Goal: Task Accomplishment & Management: Use online tool/utility

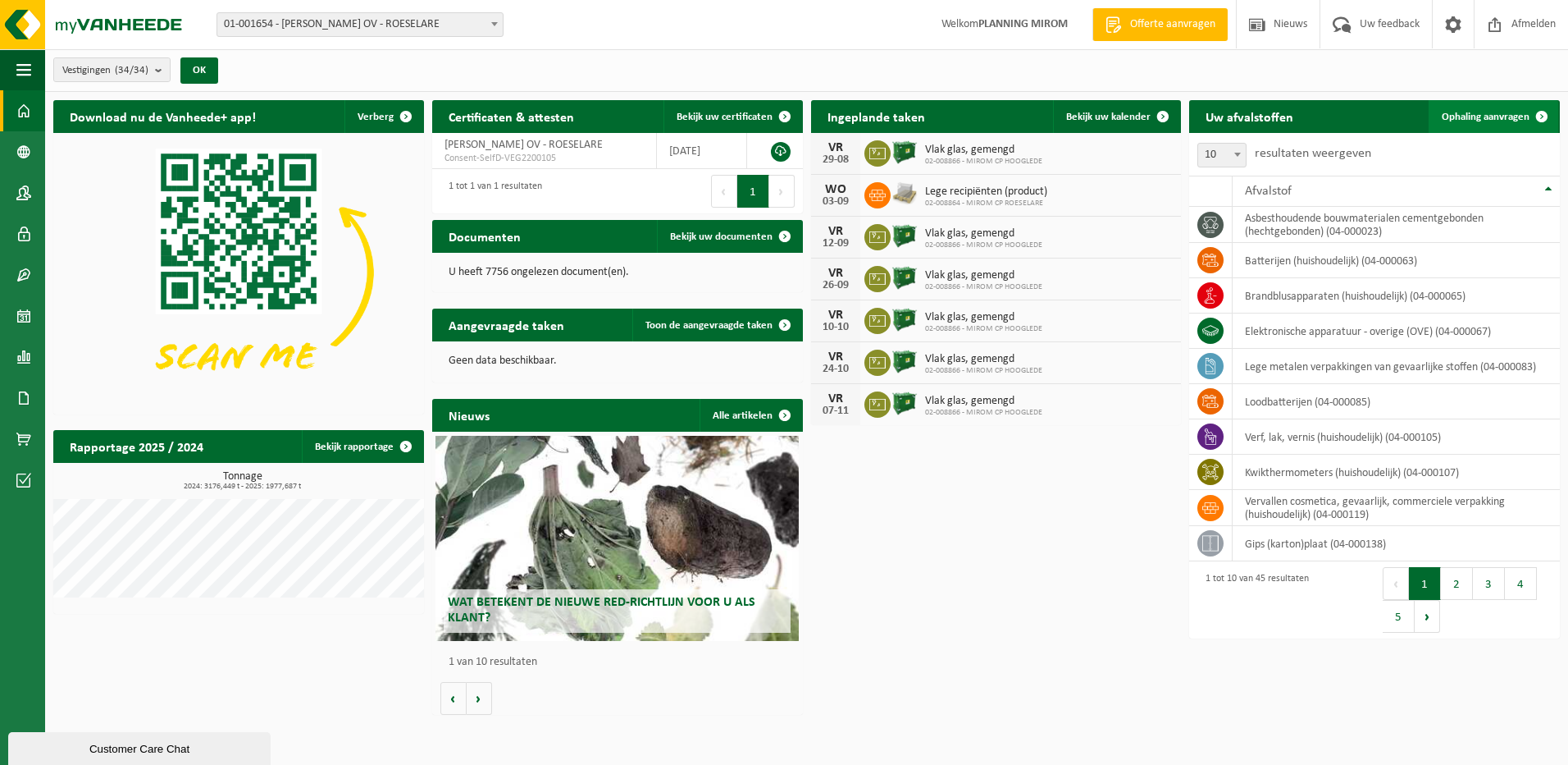
click at [1473, 113] on span "Ophaling aanvragen" at bounding box center [1485, 116] width 88 height 11
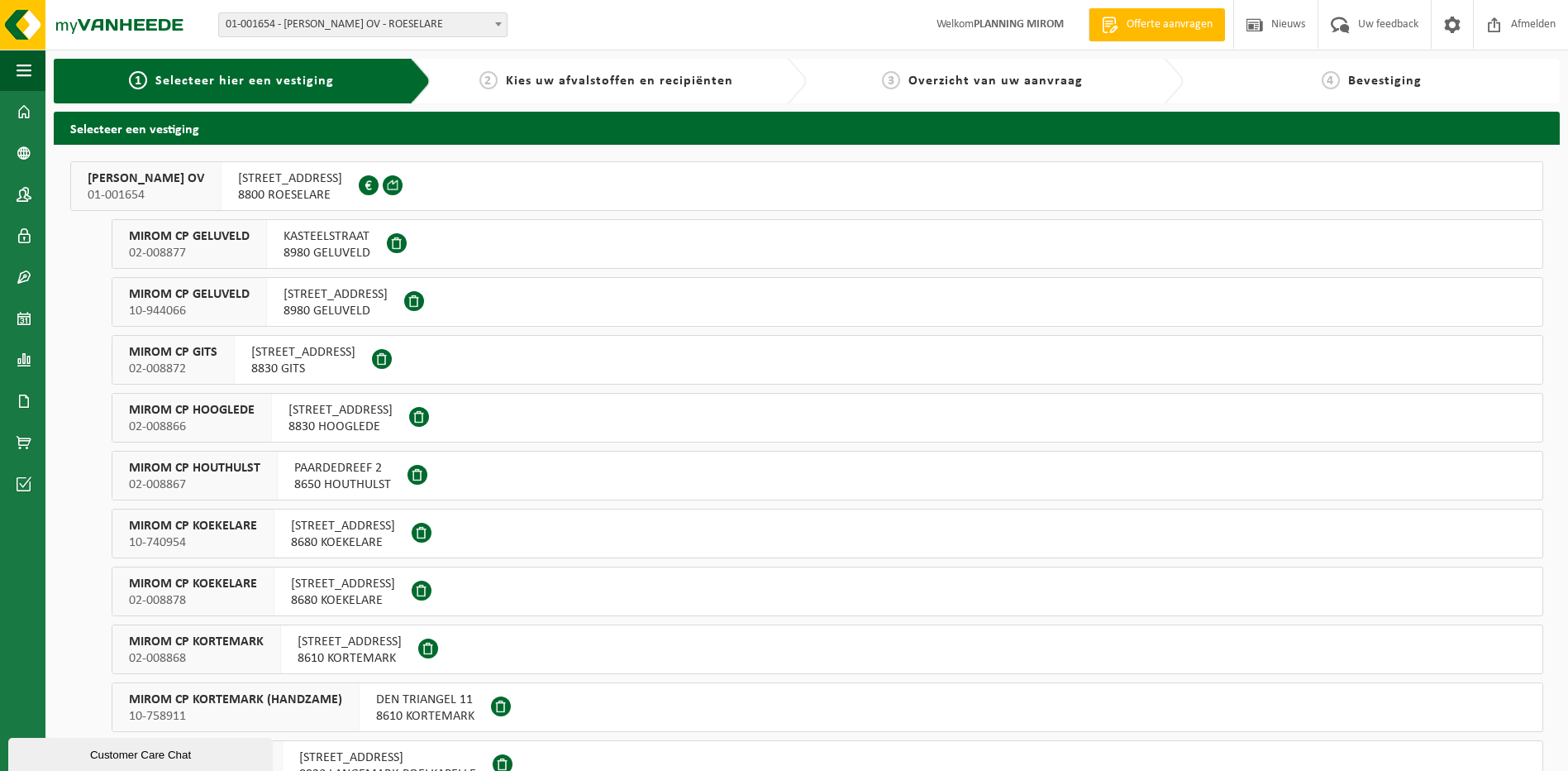
click at [342, 178] on span "OOSTNIEUWKERKSESTEENWEG 121" at bounding box center [290, 178] width 105 height 17
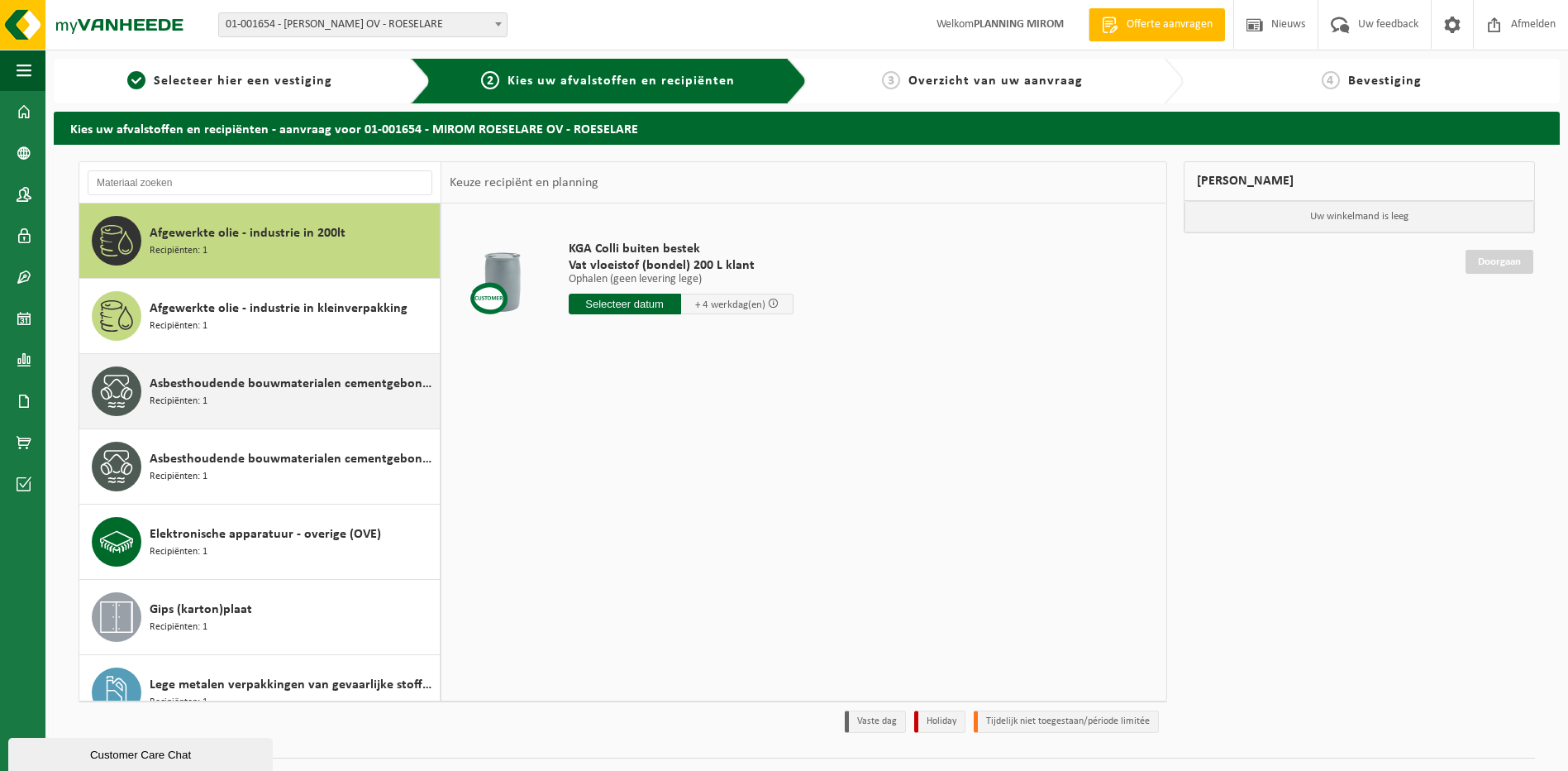
click at [298, 381] on span "Asbesthoudende bouwmaterialen cementgebonden (hechtgebonden)" at bounding box center [292, 383] width 286 height 20
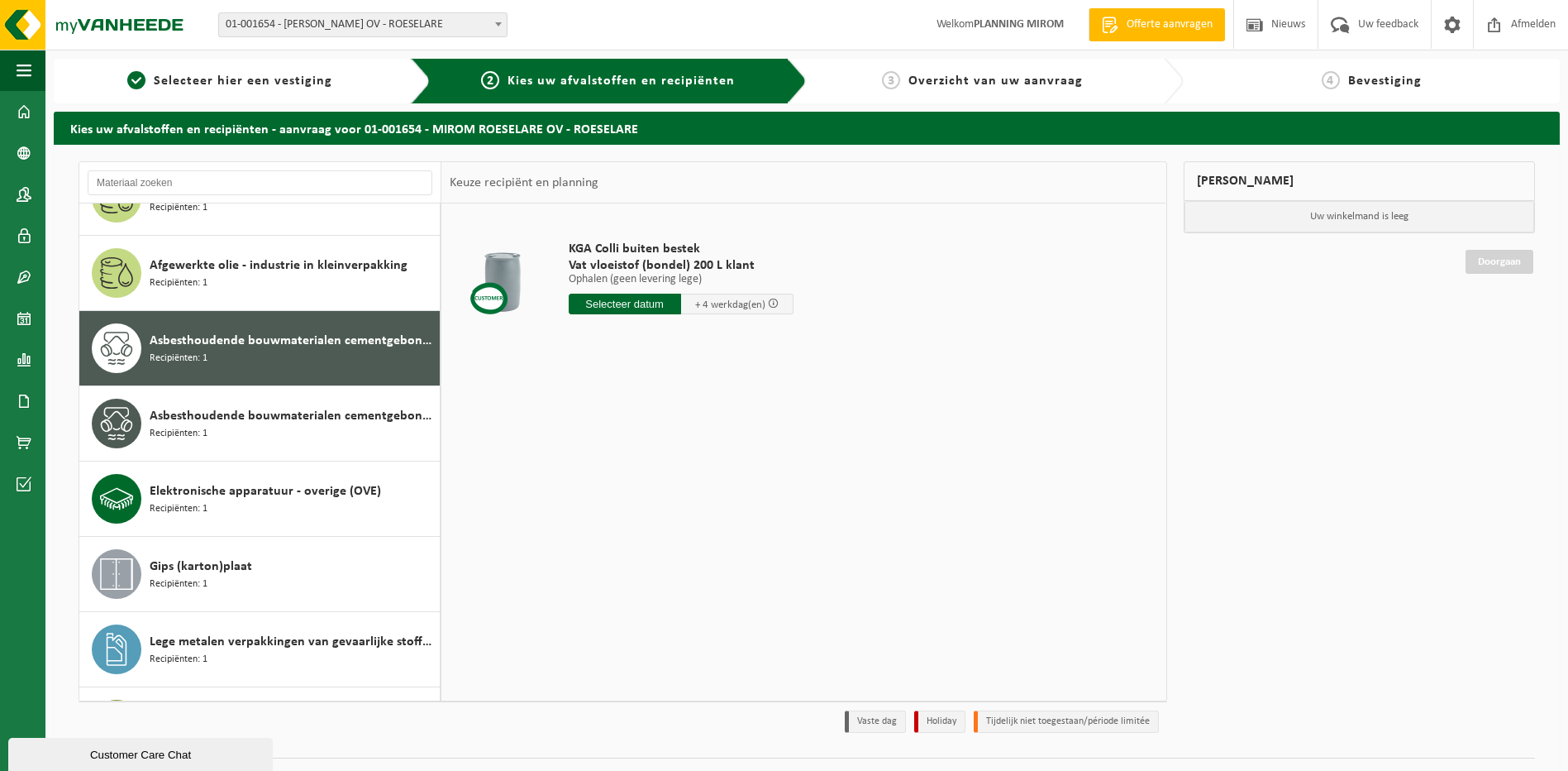
scroll to position [105, 0]
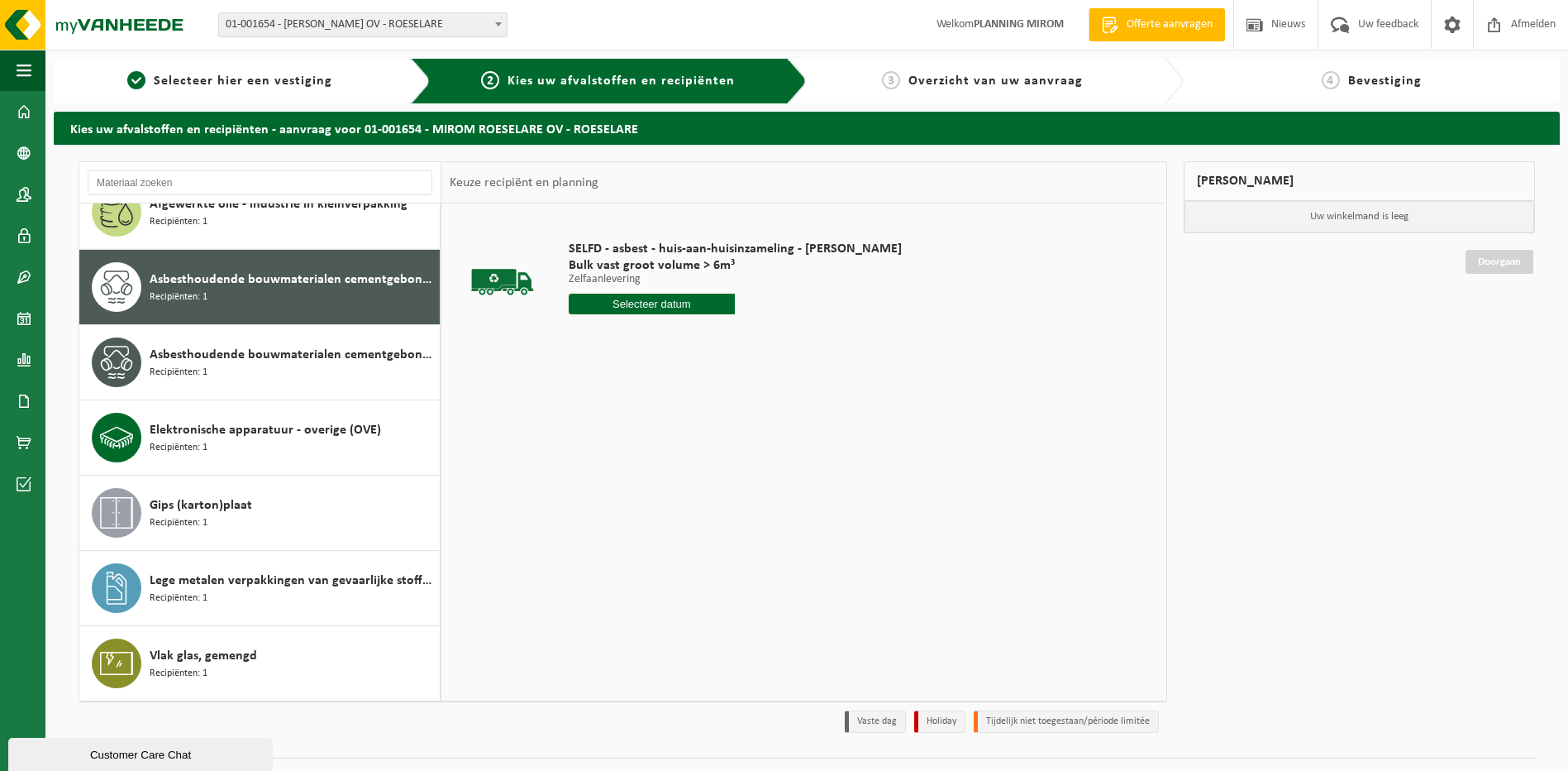
click at [674, 305] on input "text" at bounding box center [651, 304] width 167 height 21
click at [675, 502] on div "28" at bounding box center [670, 504] width 29 height 27
type input "Van 2025-08-28"
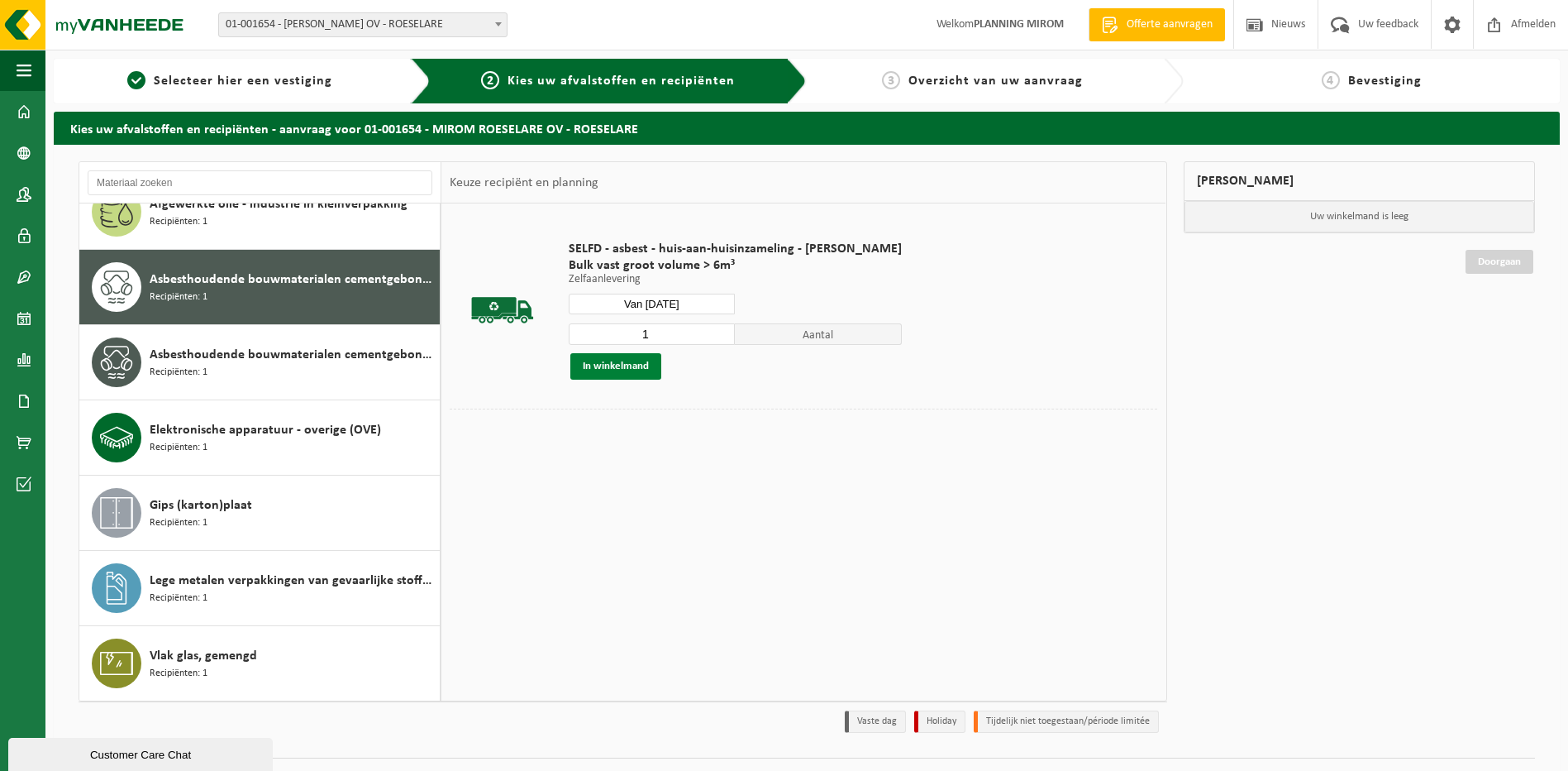
click at [605, 365] on button "In winkelmand" at bounding box center [616, 366] width 91 height 27
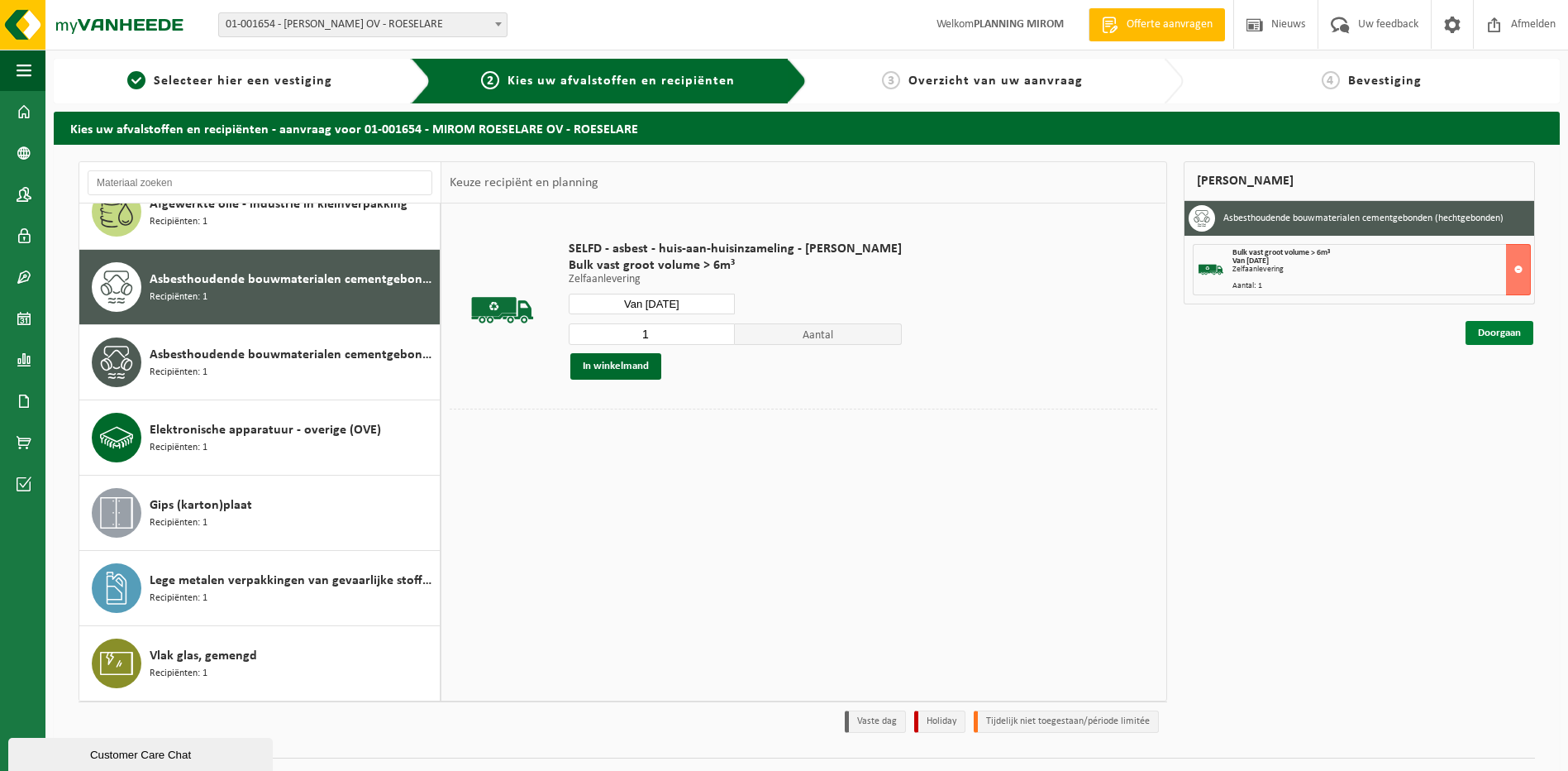
click at [1485, 333] on link "Doorgaan" at bounding box center [1499, 333] width 68 height 24
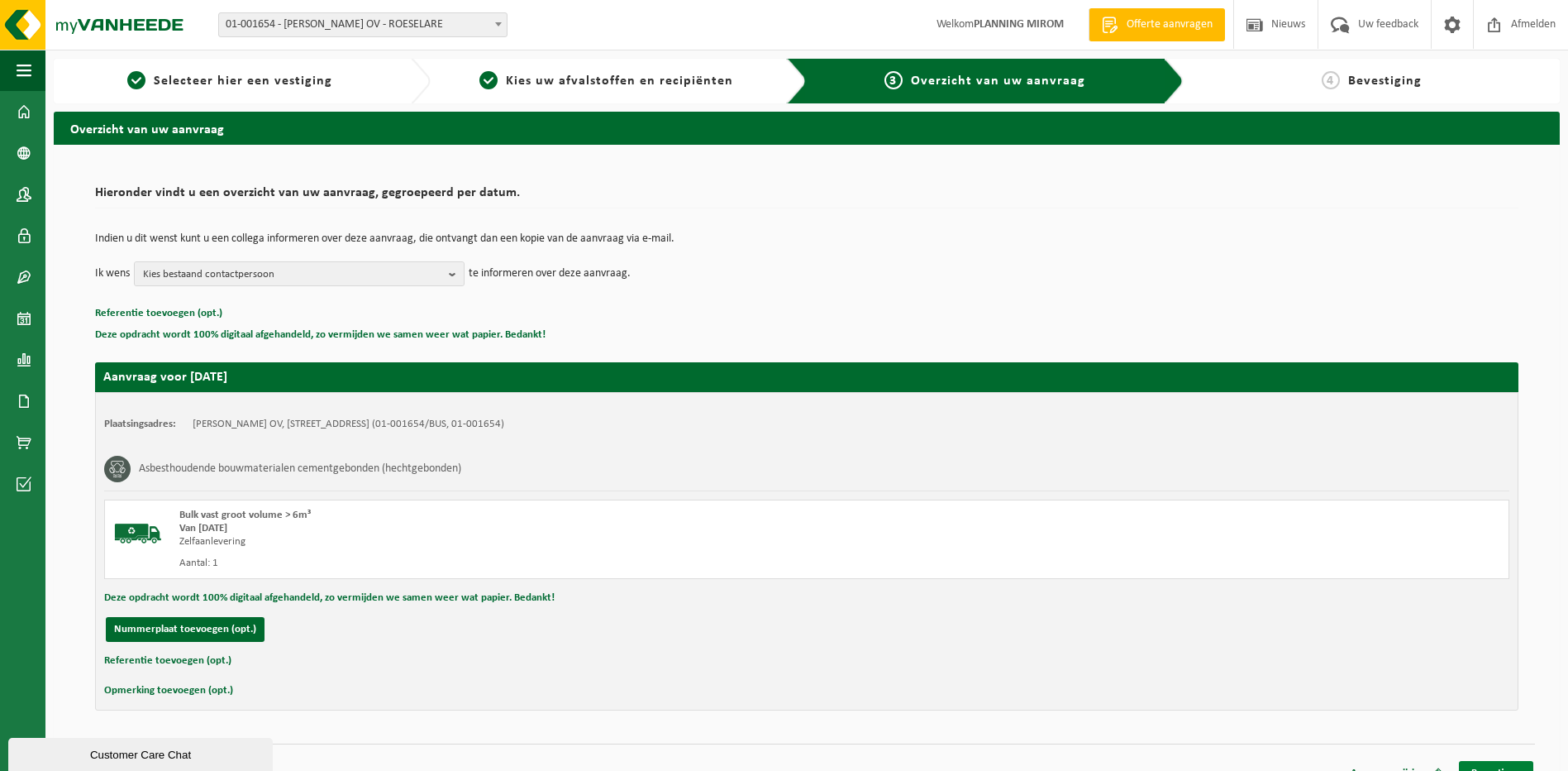
click at [1495, 764] on link "Bevestigen" at bounding box center [1496, 773] width 75 height 24
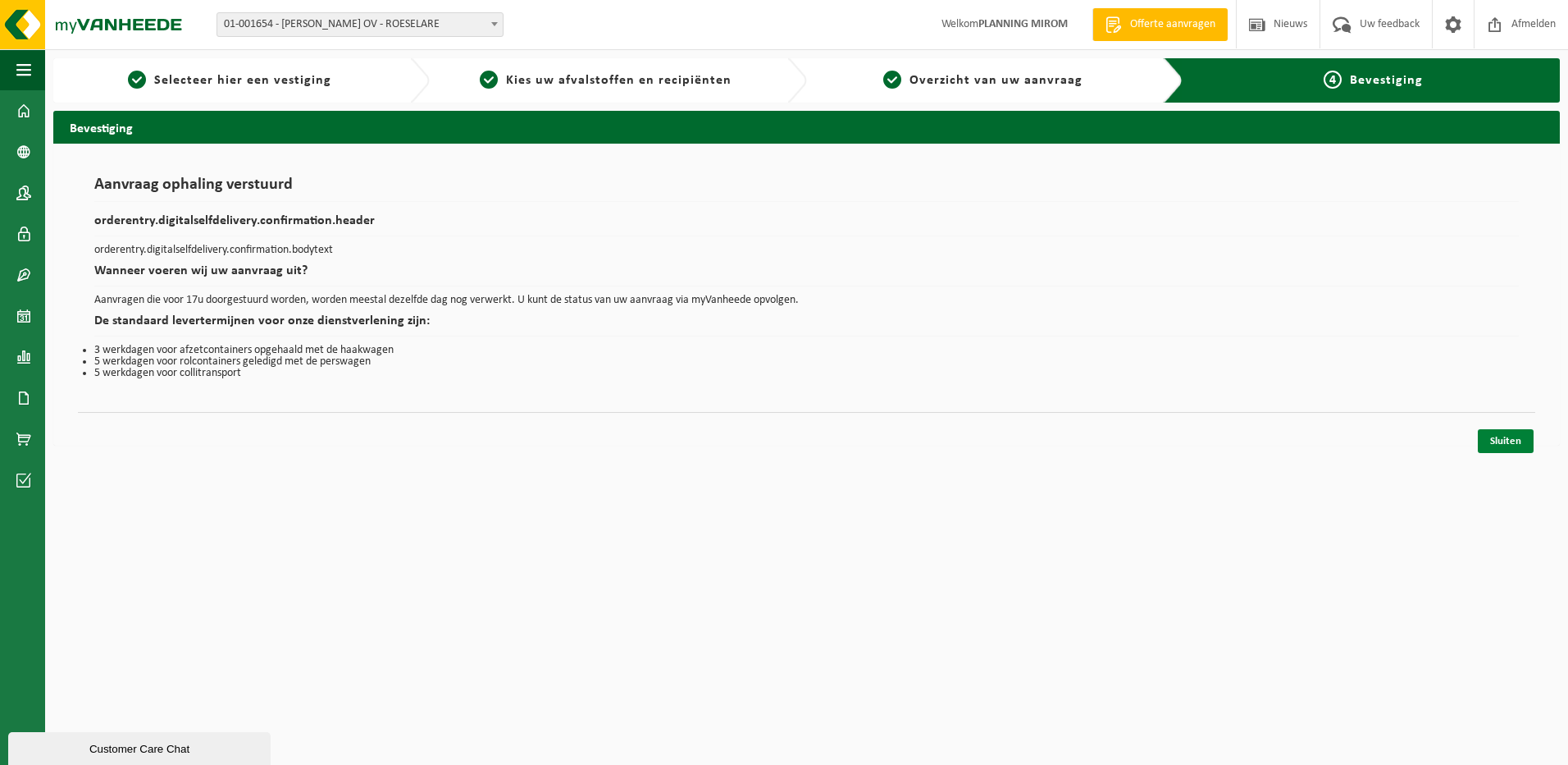
click at [1508, 437] on link "Sluiten" at bounding box center [1505, 441] width 56 height 24
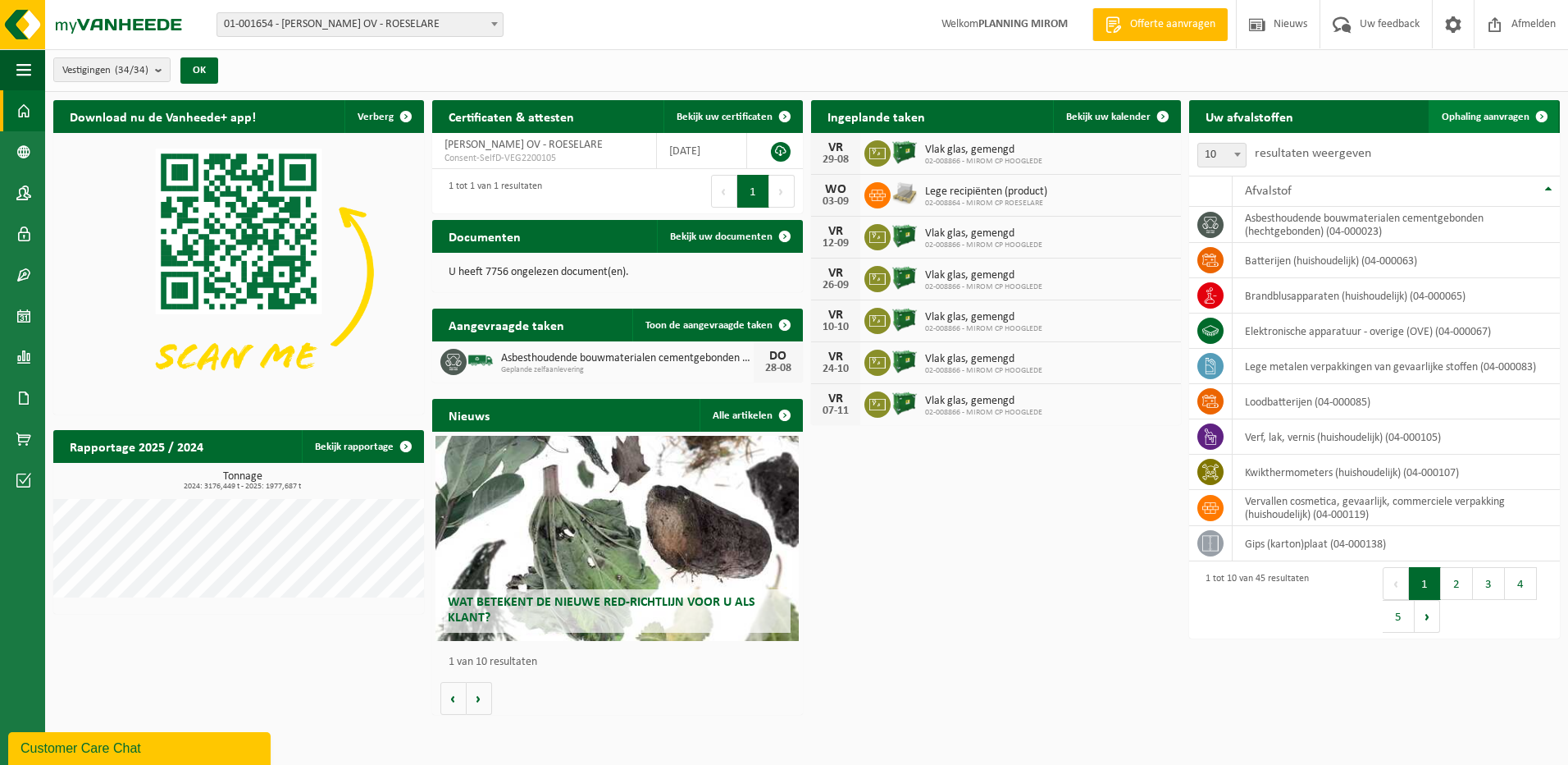
click at [1501, 118] on span "Ophaling aanvragen" at bounding box center [1485, 116] width 88 height 11
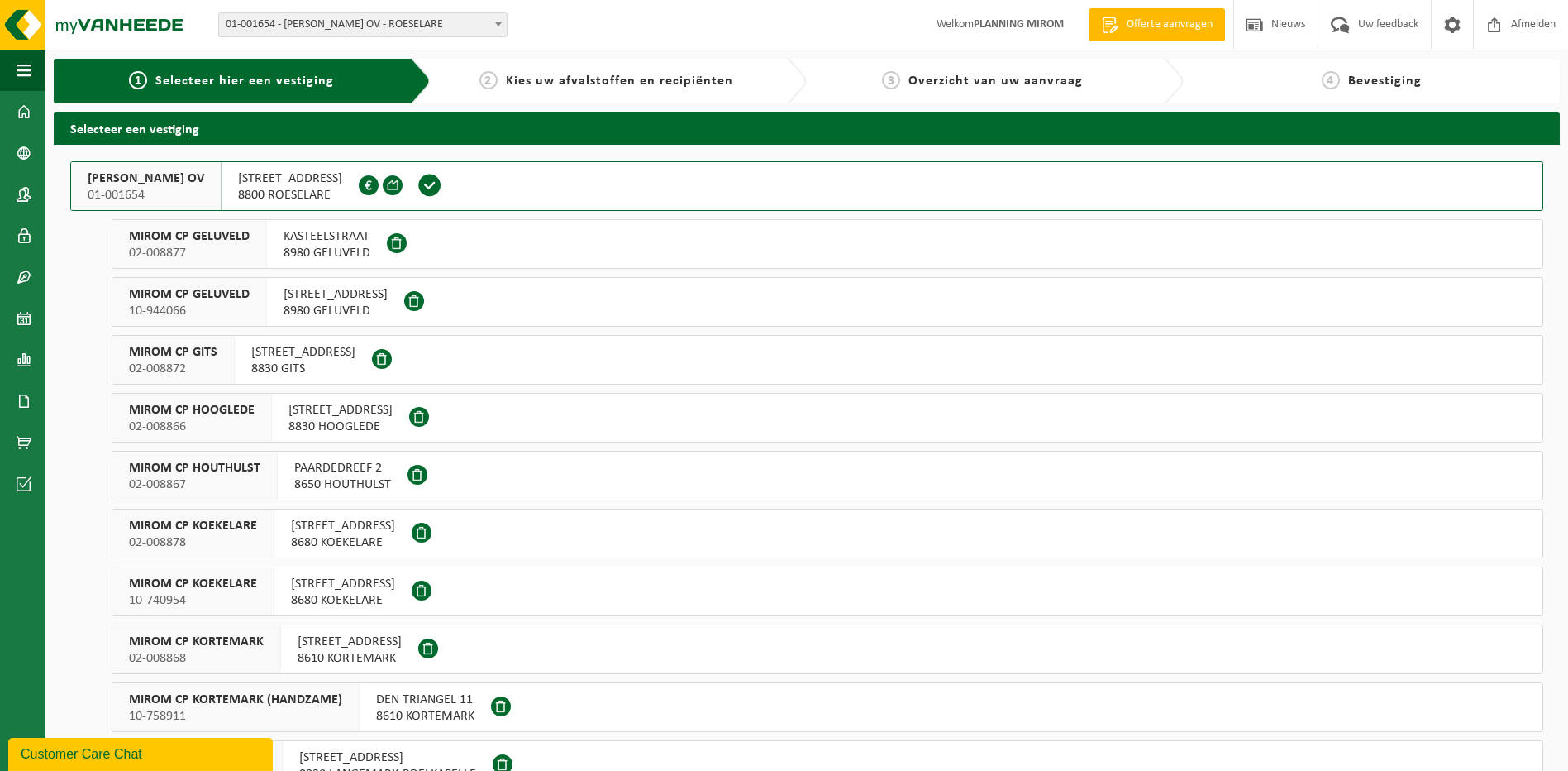
scroll to position [83, 0]
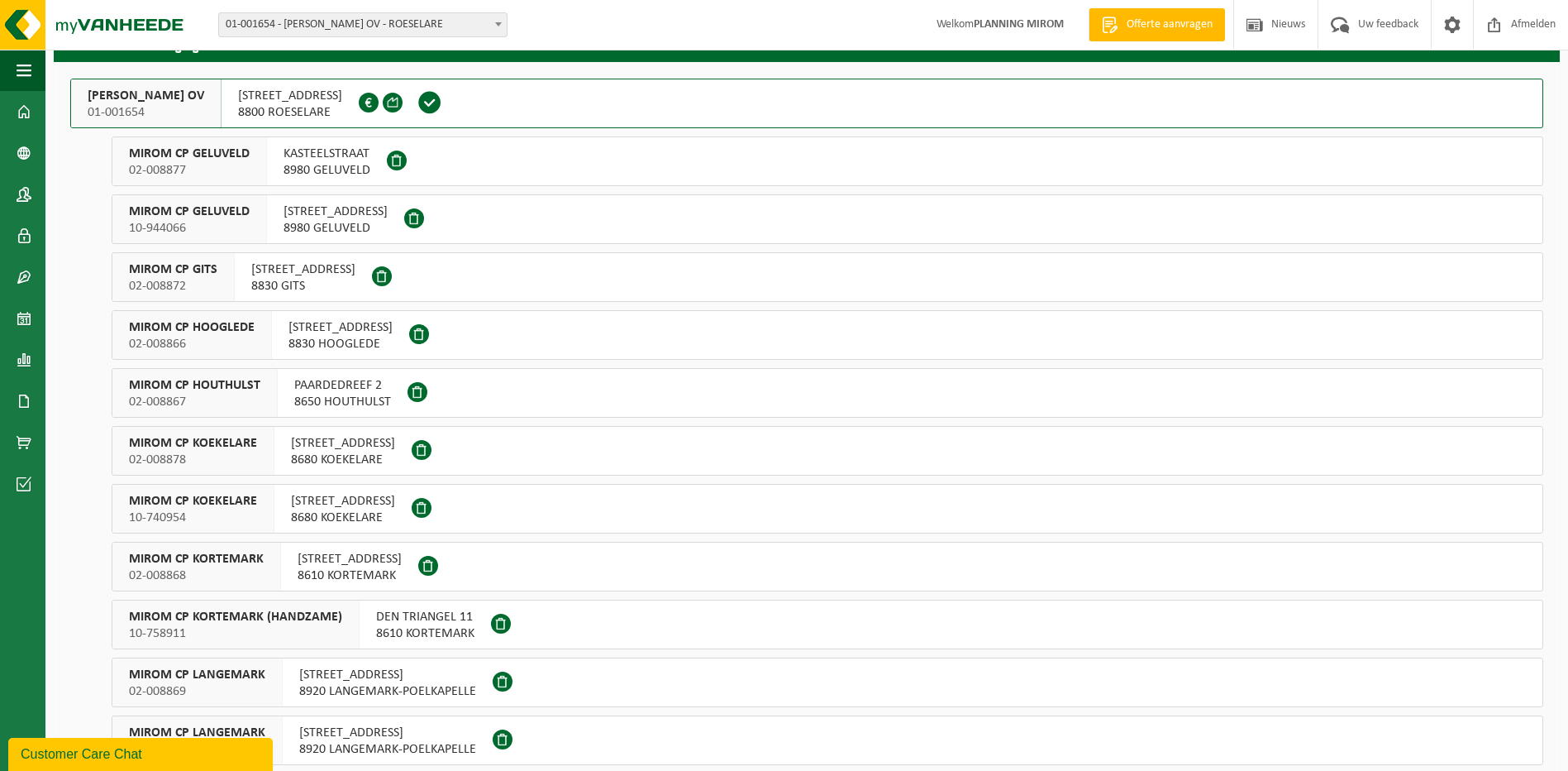
click at [339, 497] on span "NIJVERHEIDSSTRAAT 6" at bounding box center [343, 501] width 105 height 17
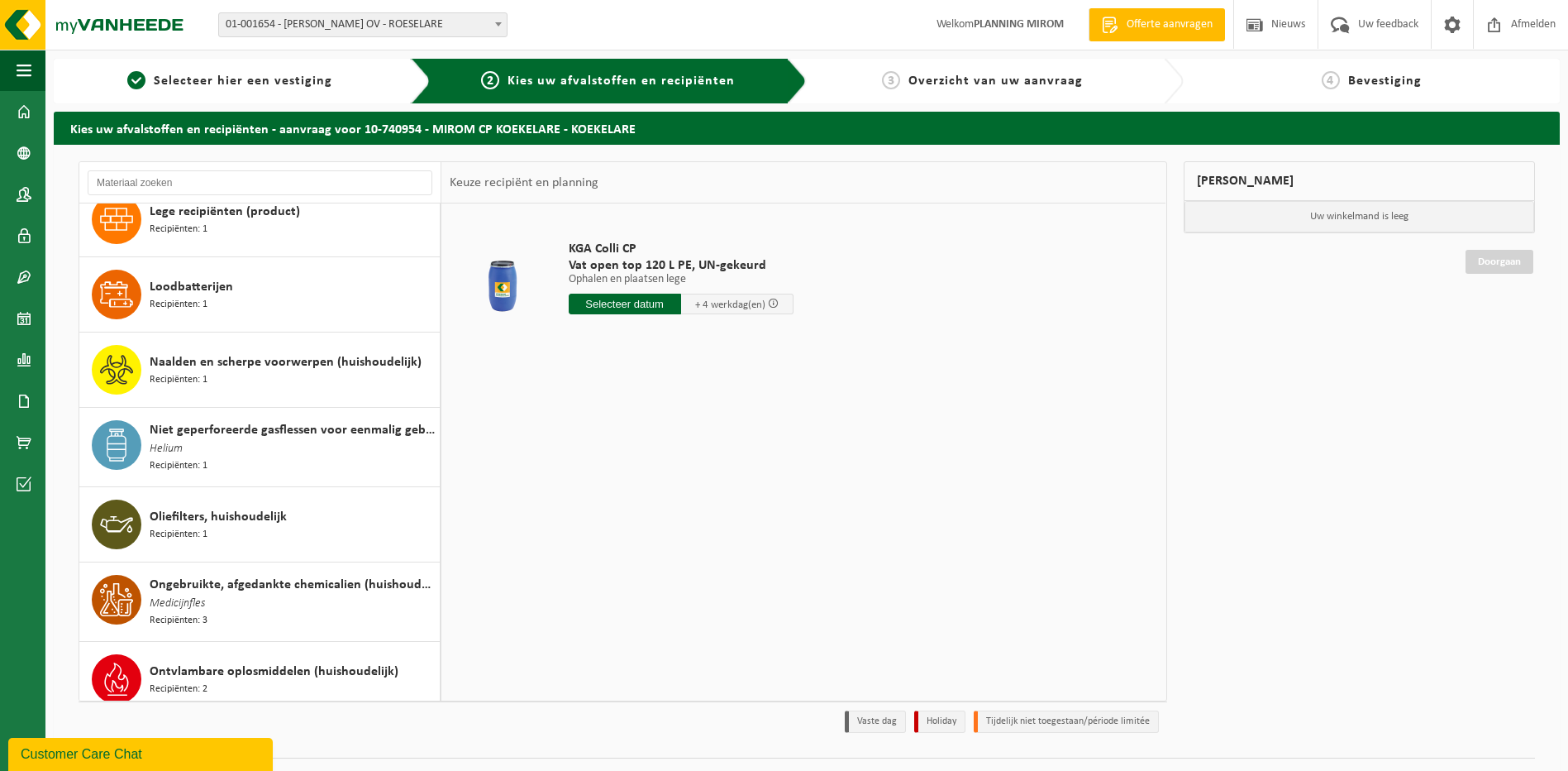
scroll to position [1158, 0]
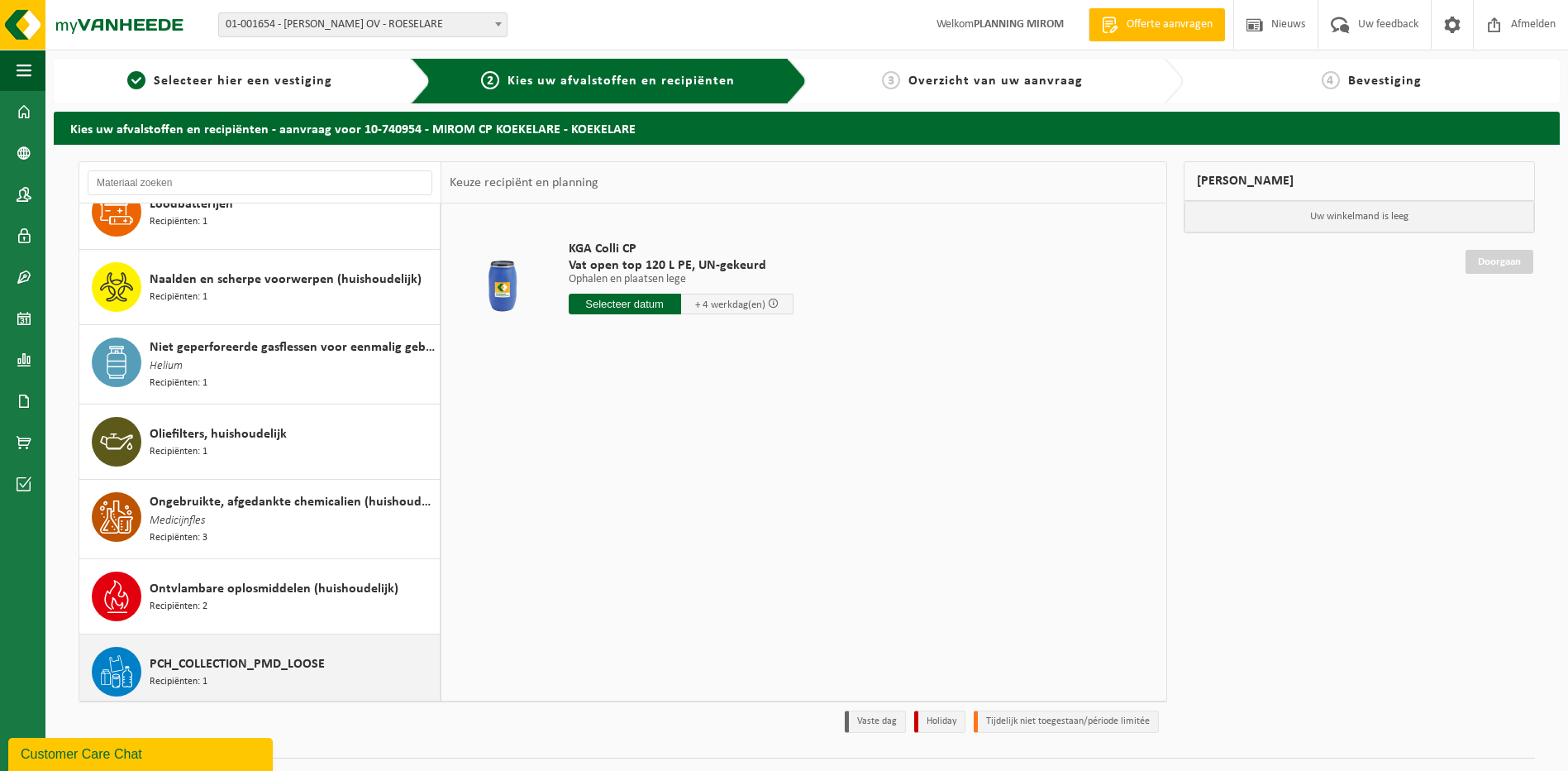
click at [304, 661] on span "PCH_COLLECTION_PMD_LOOSE" at bounding box center [236, 664] width 175 height 20
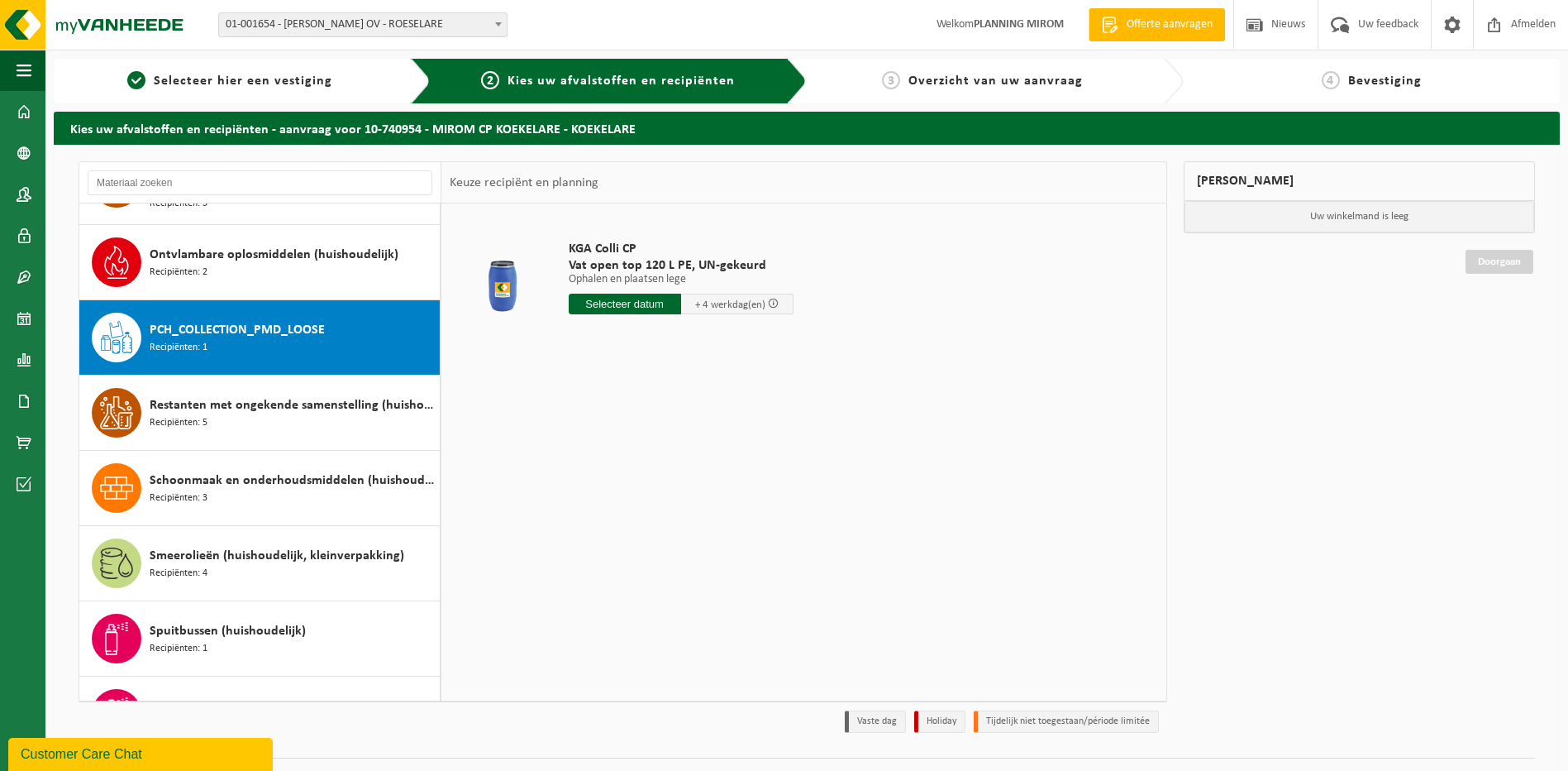
scroll to position [1583, 0]
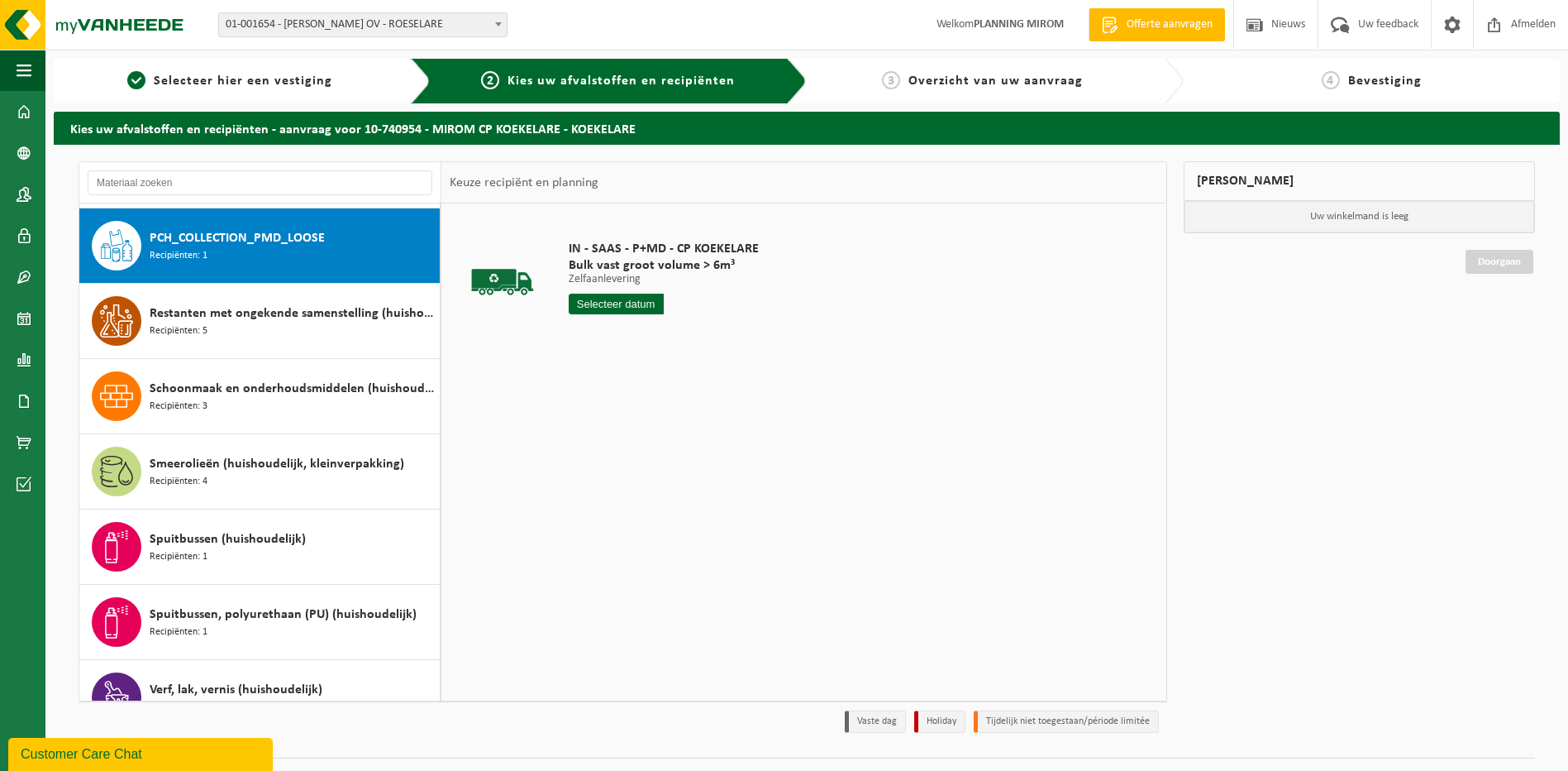
click at [632, 300] on input "text" at bounding box center [616, 304] width 95 height 21
click at [670, 506] on div "28" at bounding box center [670, 504] width 29 height 27
type input "Van 2025-08-28"
click at [617, 365] on button "In winkelmand" at bounding box center [616, 366] width 91 height 27
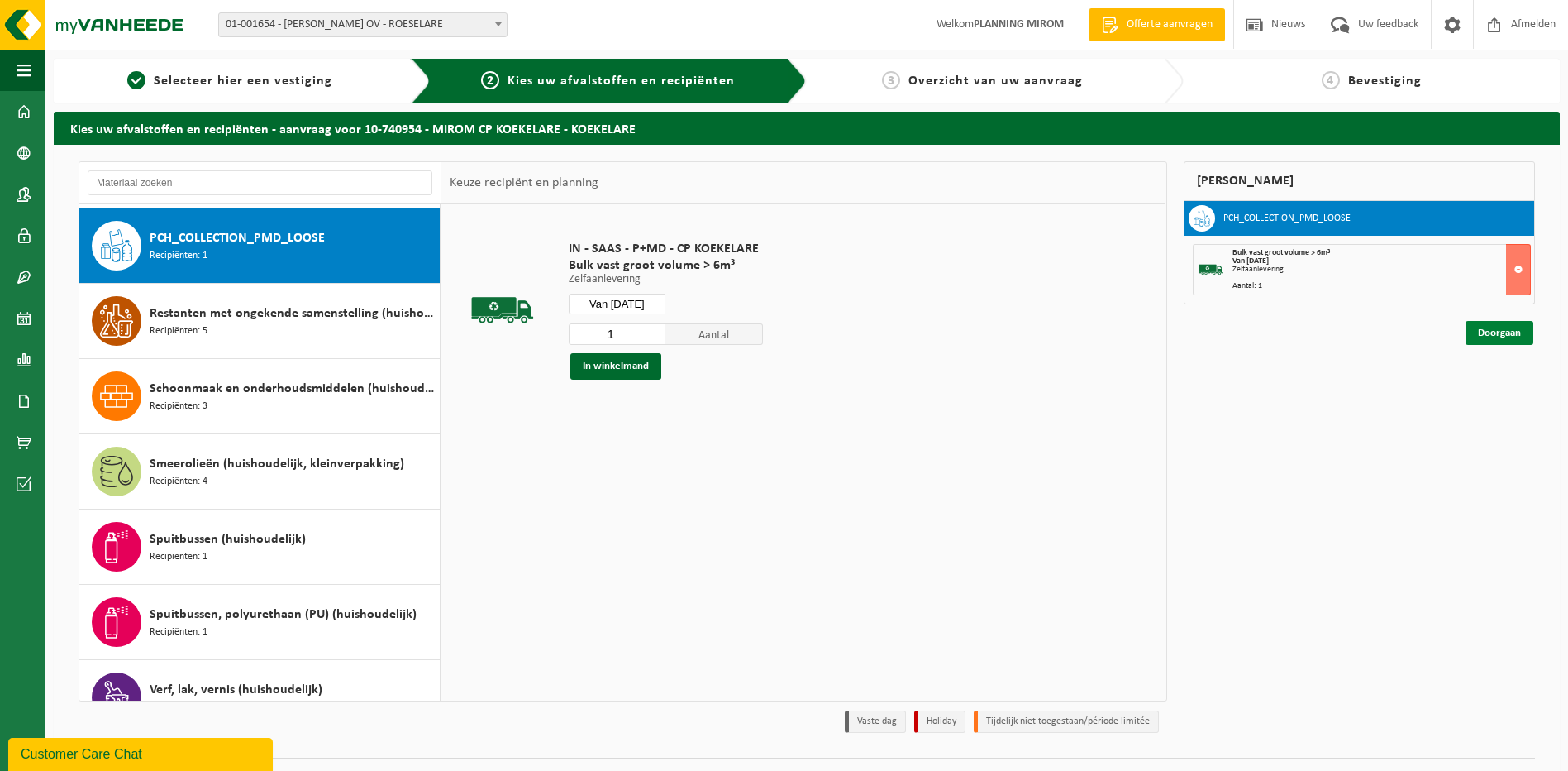
click at [1481, 335] on link "Doorgaan" at bounding box center [1499, 333] width 68 height 24
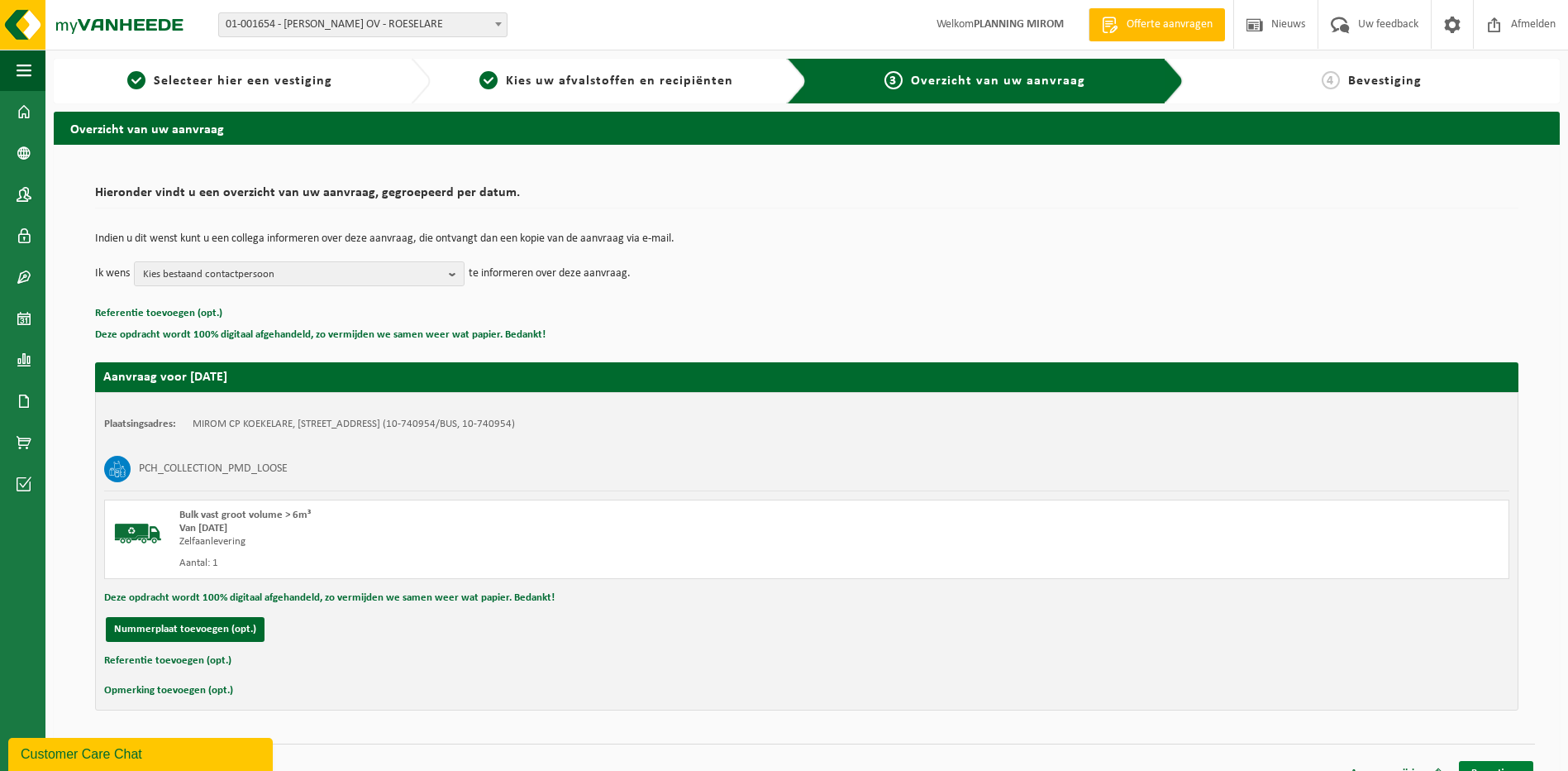
click at [1503, 767] on link "Bevestigen" at bounding box center [1496, 773] width 75 height 24
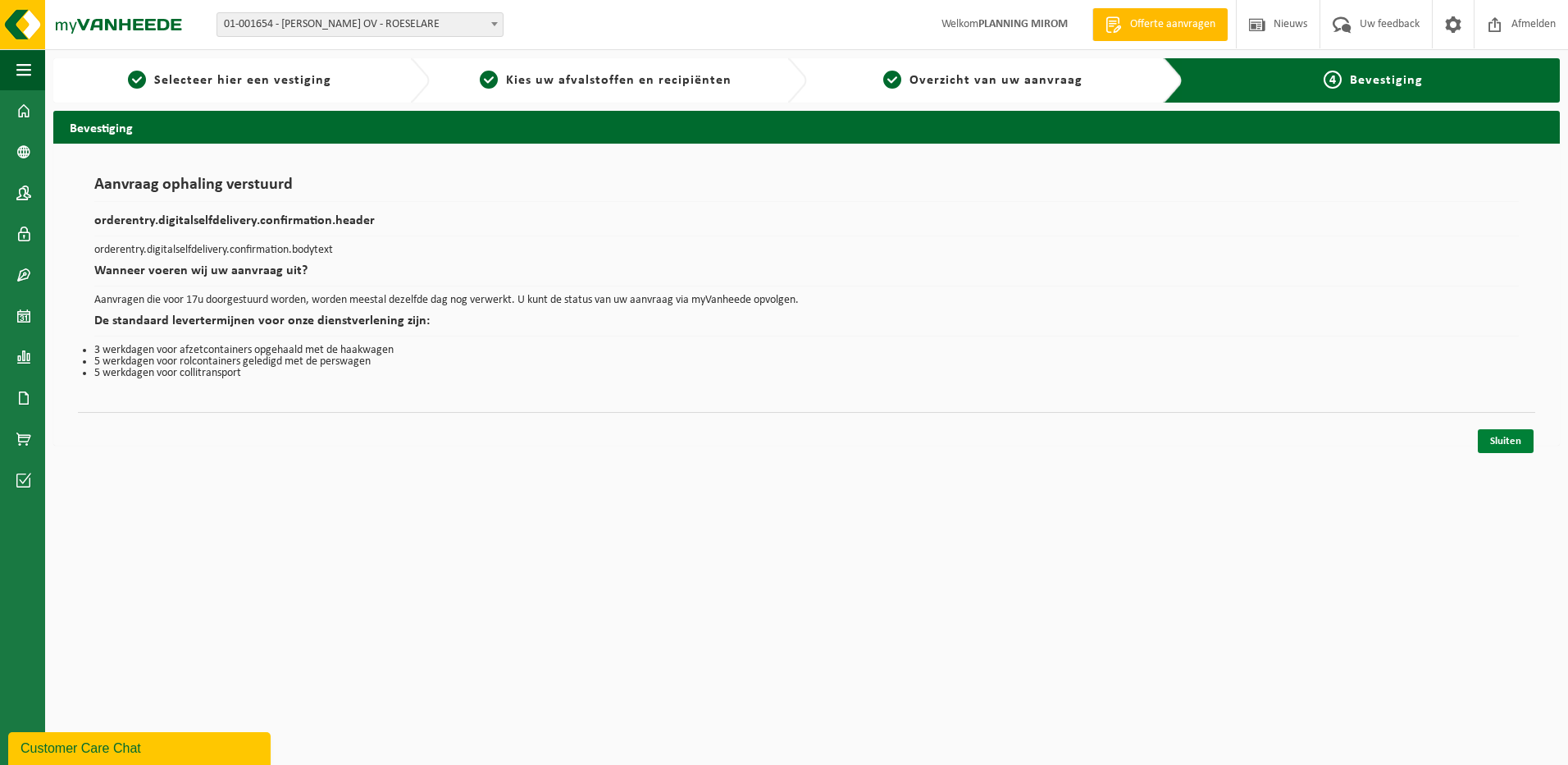
click at [1487, 434] on link "Sluiten" at bounding box center [1505, 441] width 56 height 24
